Goal: Task Accomplishment & Management: Manage account settings

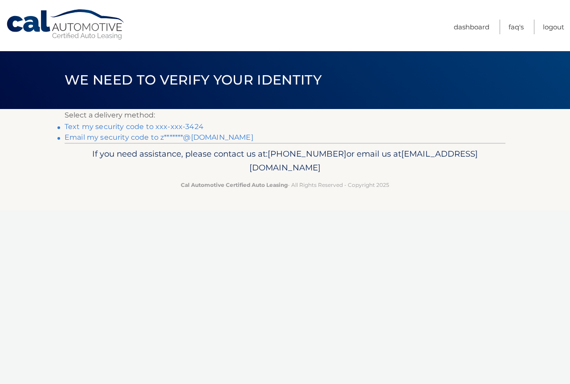
click at [180, 125] on link "Text my security code to xxx-xxx-3424" at bounding box center [134, 127] width 139 height 8
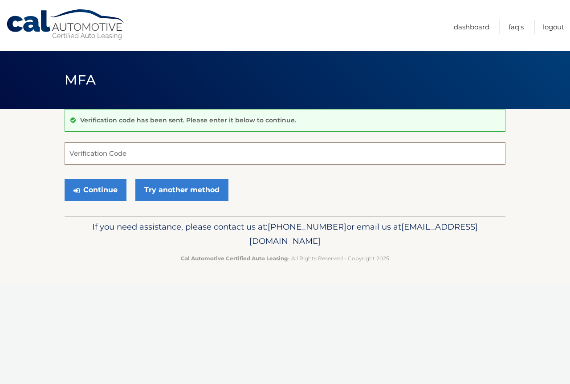
click at [110, 156] on input "Verification Code" at bounding box center [285, 154] width 441 height 22
type input "691716"
click at [65, 179] on button "Continue" at bounding box center [96, 190] width 62 height 22
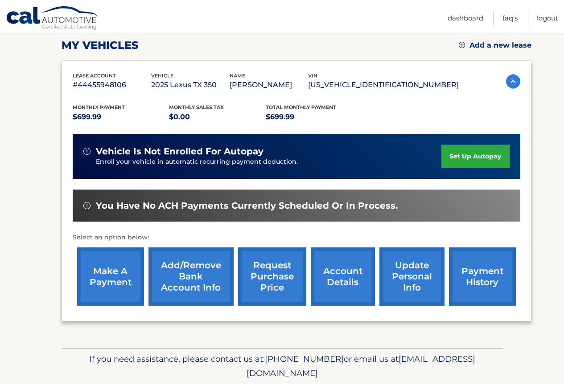
scroll to position [134, 0]
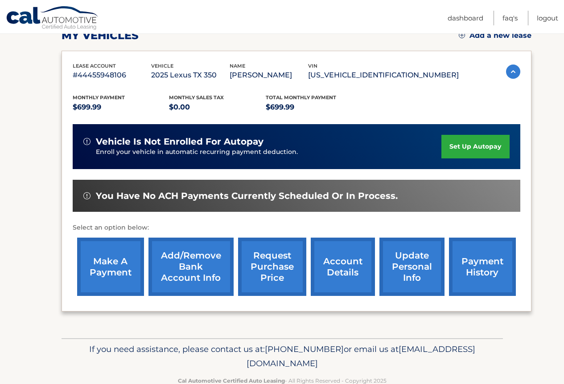
click at [118, 273] on link "make a payment" at bounding box center [110, 267] width 67 height 58
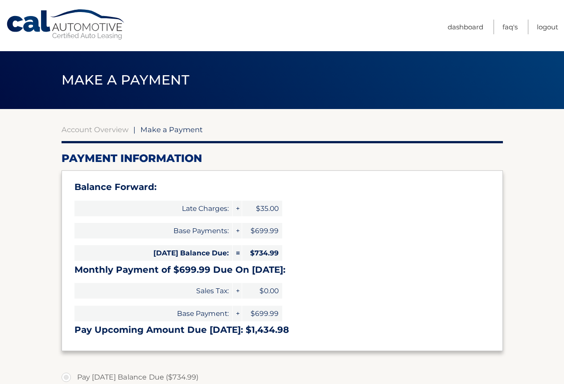
select select "YjczOTVmOGUtMzUxOC00NTNhLTg2MTUtZWJkNWNkMzQwNmJk"
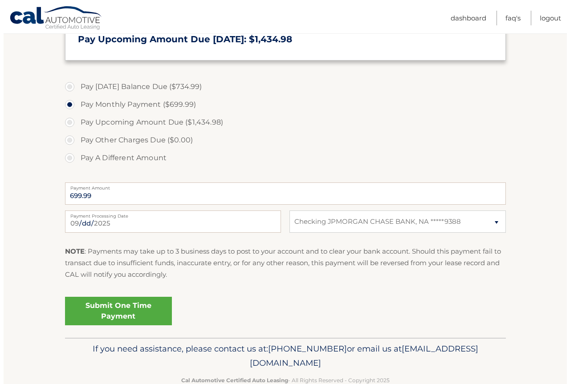
scroll to position [312, 0]
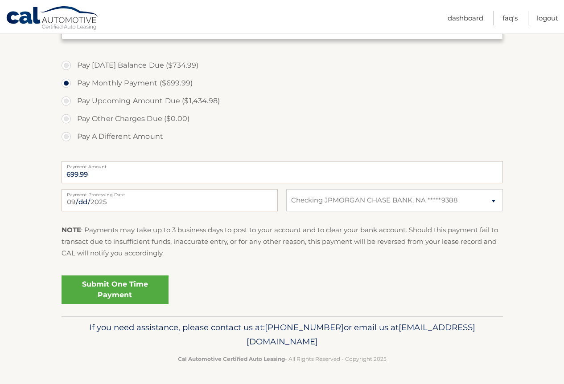
click at [128, 287] on link "Submit One Time Payment" at bounding box center [114, 290] width 107 height 29
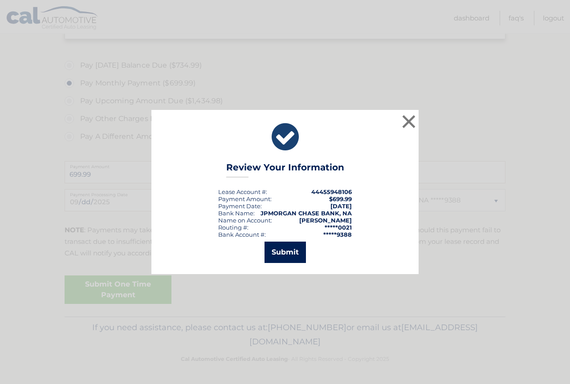
click at [283, 252] on button "Submit" at bounding box center [285, 252] width 41 height 21
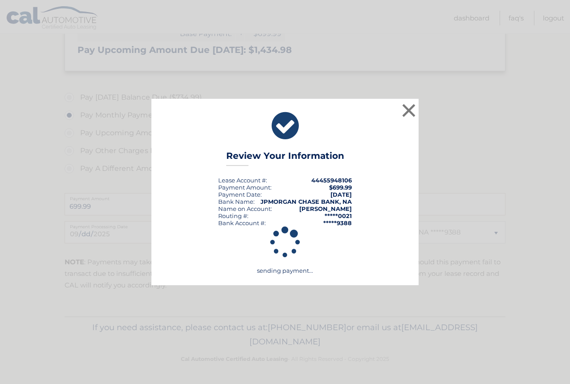
scroll to position [280, 0]
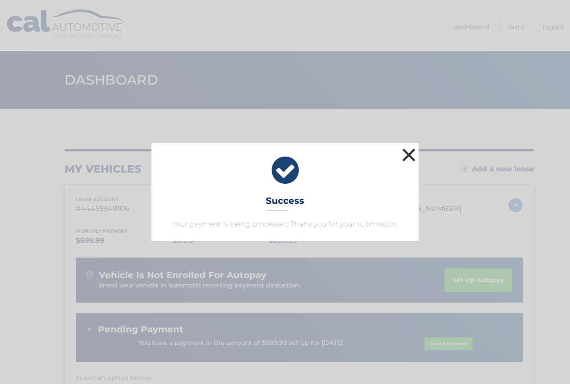
click at [409, 155] on button "×" at bounding box center [409, 155] width 18 height 18
